Goal: Transaction & Acquisition: Purchase product/service

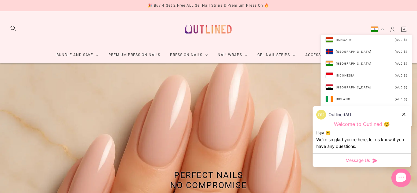
scroll to position [1156, 0]
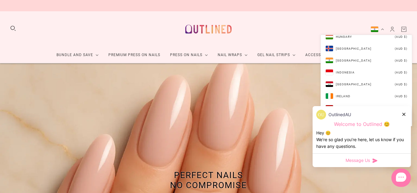
click at [404, 115] on icon at bounding box center [404, 114] width 3 height 3
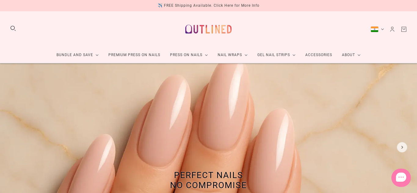
click at [380, 23] on div "Bundle and Save Press On Nail Bundles Press On Nails Bundles Kids Press On Nail…" at bounding box center [208, 37] width 417 height 52
click at [381, 27] on button "India (AUD $)" at bounding box center [377, 29] width 13 height 6
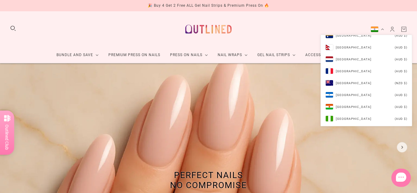
scroll to position [1747, 0]
click at [380, 78] on li "New Zealand (NZD $)" at bounding box center [366, 84] width 91 height 12
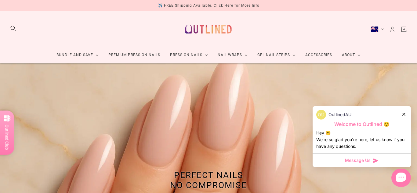
click at [403, 114] on icon at bounding box center [404, 114] width 3 height 3
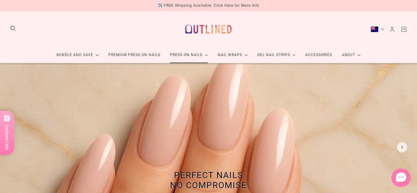
click at [188, 51] on link "Press On Nails" at bounding box center [189, 55] width 48 height 16
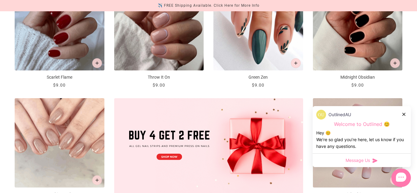
scroll to position [196, 0]
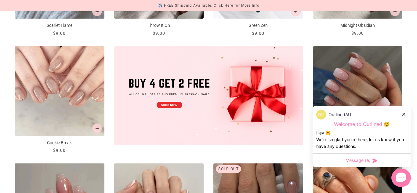
click at [405, 113] on icon at bounding box center [404, 114] width 3 height 3
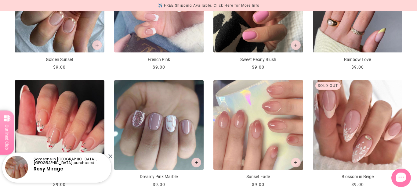
scroll to position [514, 0]
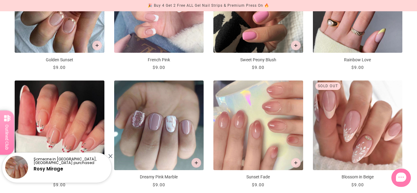
click at [111, 157] on div at bounding box center [110, 156] width 4 height 4
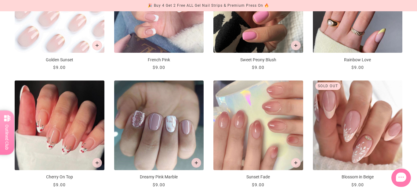
scroll to position [0, 0]
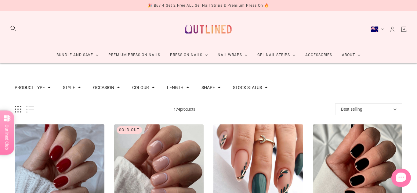
click at [10, 25] on button "Search" at bounding box center [13, 28] width 7 height 7
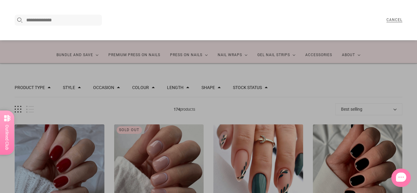
click at [57, 20] on input "Search here..." at bounding box center [63, 19] width 74 height 7
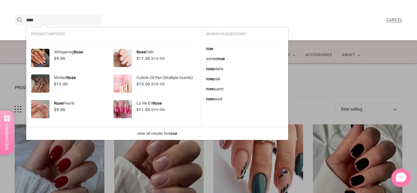
type input "****"
click at [150, 57] on div "$11.00" at bounding box center [144, 58] width 14 height 6
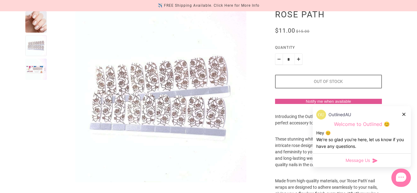
click at [31, 53] on div at bounding box center [35, 45] width 21 height 21
click at [37, 66] on div at bounding box center [35, 69] width 21 height 21
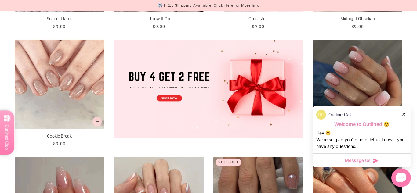
scroll to position [302, 0]
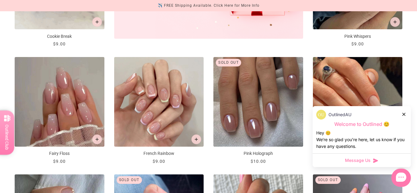
click at [404, 113] on icon at bounding box center [404, 114] width 3 height 3
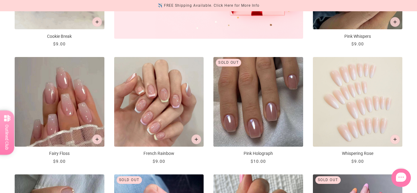
click at [377, 100] on img "Whispering Rose" at bounding box center [358, 102] width 90 height 90
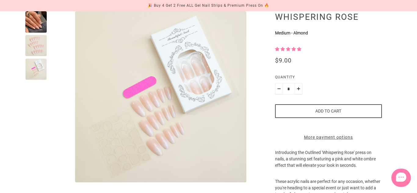
click at [37, 43] on div at bounding box center [35, 45] width 21 height 21
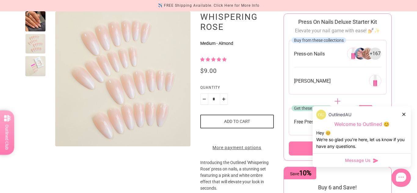
click at [31, 60] on div at bounding box center [35, 66] width 20 height 20
click at [0, 0] on img "Enlarge product image" at bounding box center [0, 0] width 0 height 0
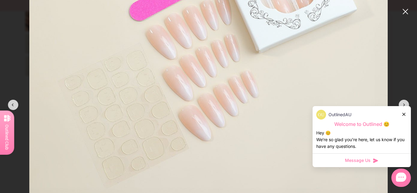
scroll to position [192, 0]
click at [401, 3] on modal-root at bounding box center [208, 96] width 417 height 193
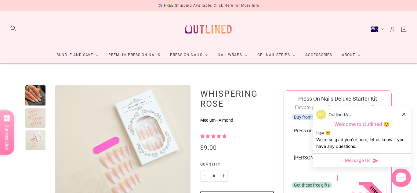
scroll to position [77, 0]
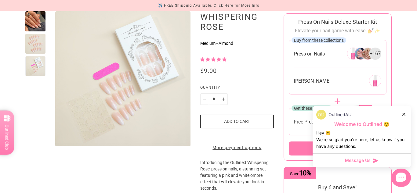
click at [408, 116] on div "OutlinedAU Welcome to Outlined 😊 Hey 😊 We‘re so glad you’re here, let us know i…" at bounding box center [362, 129] width 98 height 47
click at [405, 112] on div at bounding box center [405, 114] width 4 height 6
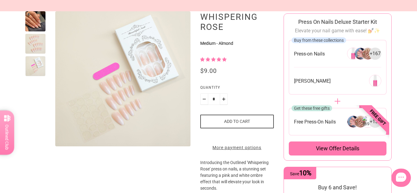
scroll to position [0, 0]
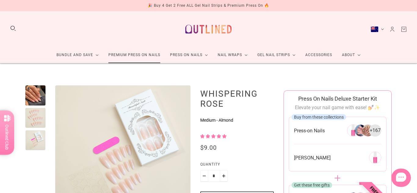
click at [150, 57] on link "Premium Press On Nails" at bounding box center [135, 55] width 62 height 16
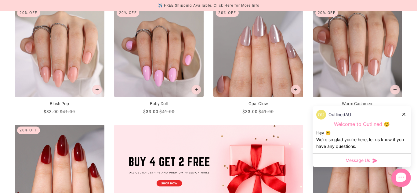
scroll to position [118, 0]
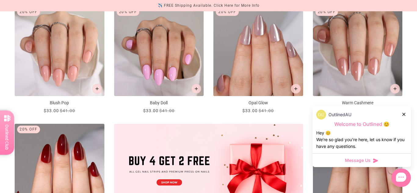
click at [403, 115] on icon at bounding box center [404, 114] width 3 height 3
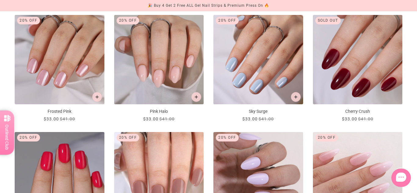
scroll to position [463, 0]
click at [403, 115] on div "Product type Press on Manicure 51 Style Cat Eye 4 French 11 Glitter 1 Nail Art …" at bounding box center [208, 16] width 417 height 830
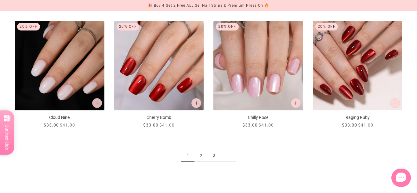
scroll to position [692, 0]
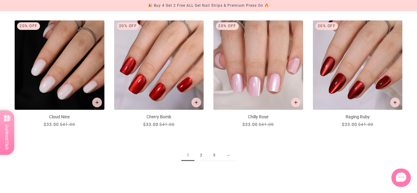
click at [227, 158] on link "→" at bounding box center [228, 155] width 15 height 11
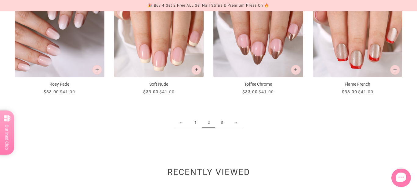
scroll to position [725, 0]
click at [227, 126] on link "3" at bounding box center [221, 122] width 13 height 11
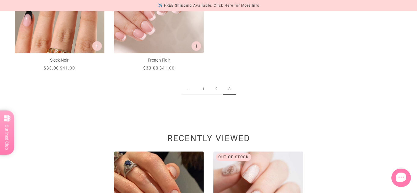
scroll to position [397, 0]
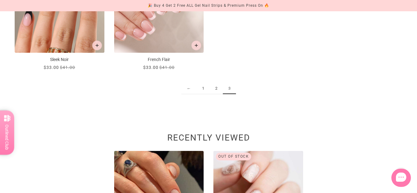
click at [202, 85] on link "1" at bounding box center [203, 88] width 13 height 11
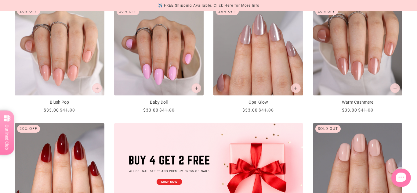
scroll to position [112, 0]
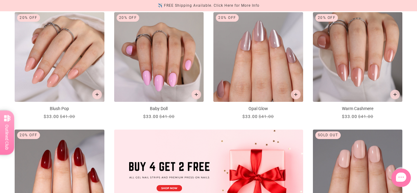
click at [52, 68] on img "Blush Pop" at bounding box center [60, 57] width 90 height 90
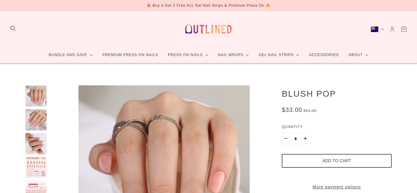
click at [30, 181] on div at bounding box center [35, 191] width 21 height 21
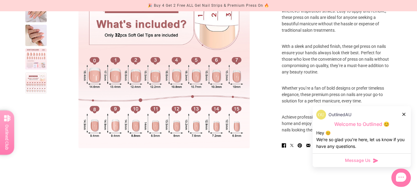
click at [39, 82] on div at bounding box center [35, 82] width 21 height 21
click at [37, 70] on div at bounding box center [35, 59] width 21 height 21
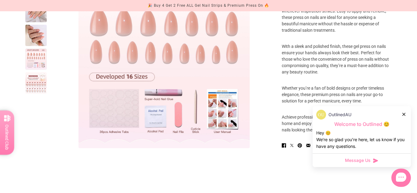
click at [34, 22] on div at bounding box center [35, 11] width 21 height 21
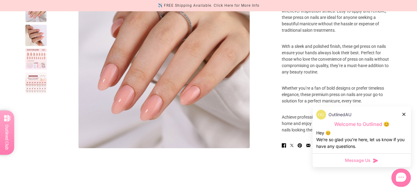
click at [402, 113] on div "OutlinedAU" at bounding box center [362, 115] width 91 height 10
click at [404, 113] on icon at bounding box center [404, 114] width 3 height 3
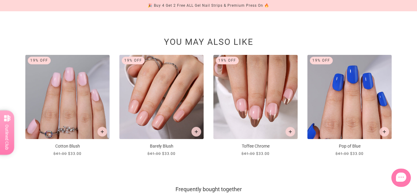
scroll to position [537, 0]
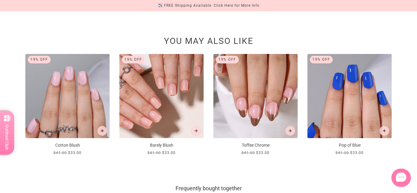
click at [158, 119] on img at bounding box center [161, 96] width 84 height 84
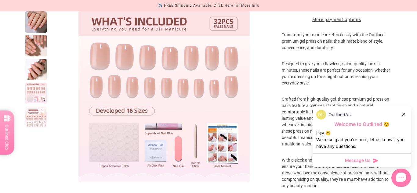
click at [405, 112] on div at bounding box center [405, 114] width 4 height 6
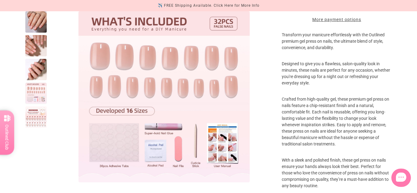
click at [41, 118] on div at bounding box center [35, 117] width 21 height 21
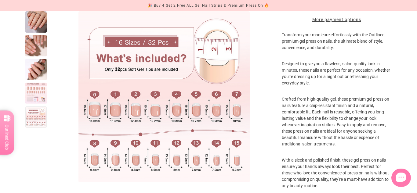
click at [35, 55] on div at bounding box center [35, 45] width 21 height 21
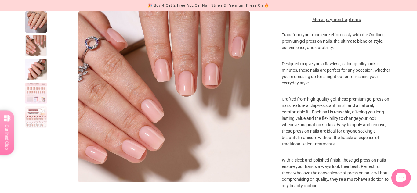
click at [38, 70] on div at bounding box center [35, 69] width 21 height 21
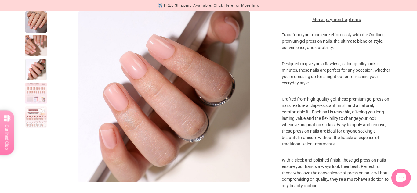
click at [30, 23] on div at bounding box center [35, 21] width 21 height 21
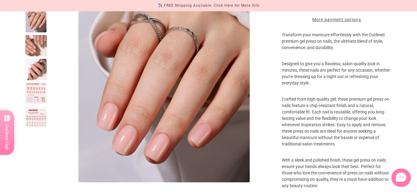
click at [33, 41] on div at bounding box center [35, 45] width 21 height 21
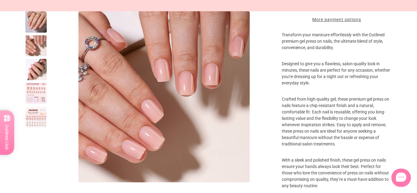
click at [32, 64] on div at bounding box center [35, 69] width 21 height 21
